Goal: Find specific page/section: Find specific page/section

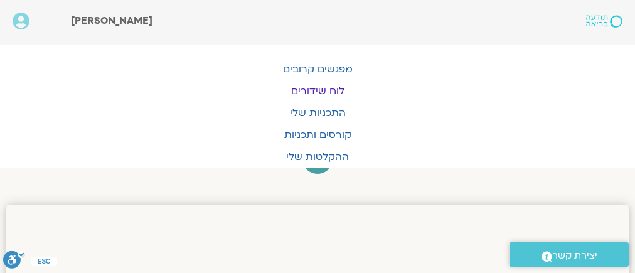
click at [323, 86] on link "לוח שידורים" at bounding box center [317, 90] width 635 height 21
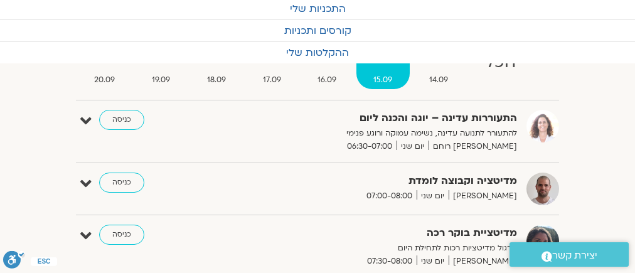
scroll to position [100, 0]
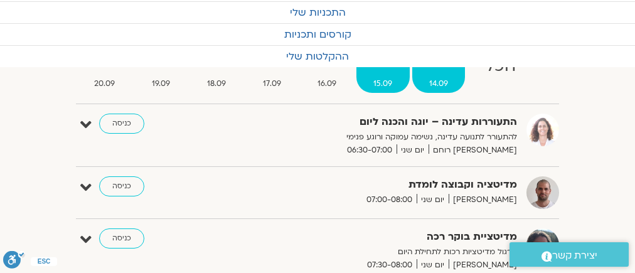
click at [438, 78] on span "14.09" at bounding box center [438, 83] width 53 height 13
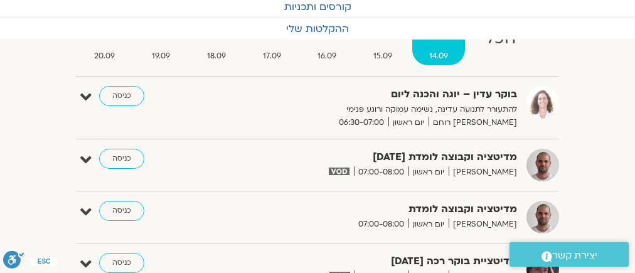
scroll to position [0, 0]
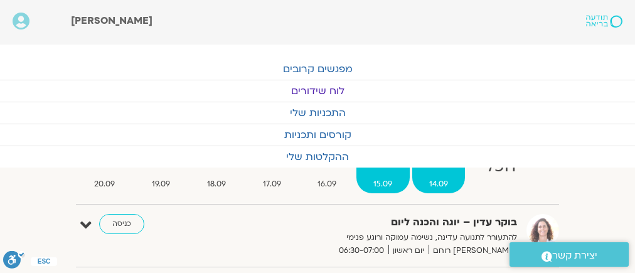
click at [379, 180] on span "15.09" at bounding box center [383, 184] width 53 height 13
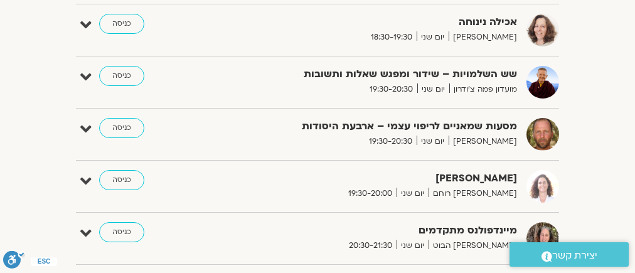
scroll to position [854, 0]
